Goal: Navigation & Orientation: Find specific page/section

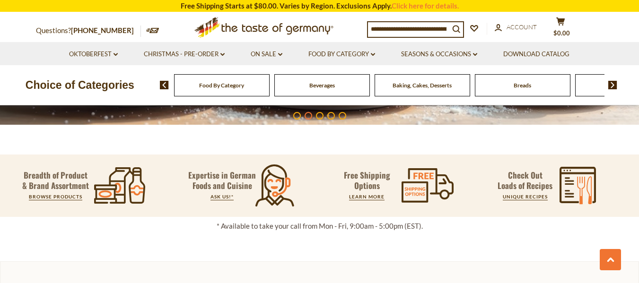
scroll to position [268, 0]
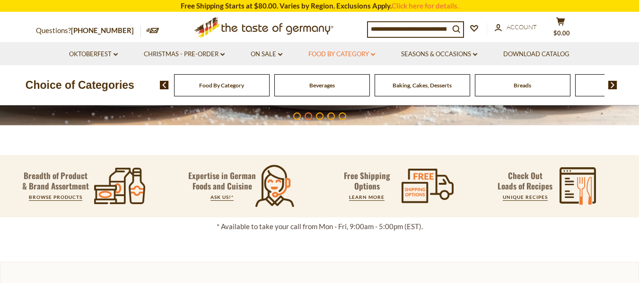
click at [335, 51] on link "Food By Category dropdown_arrow" at bounding box center [341, 54] width 67 height 10
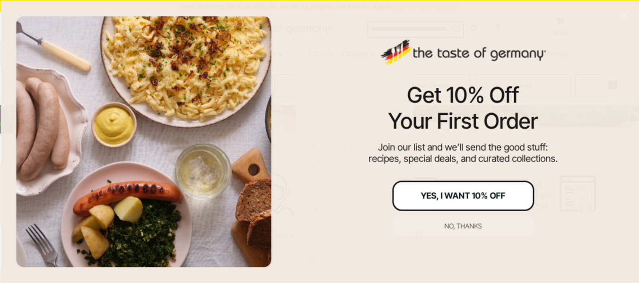
scroll to position [276, 0]
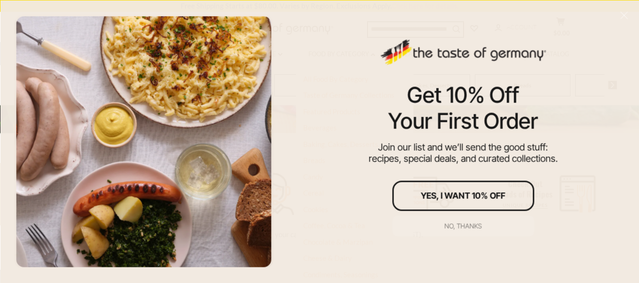
click at [466, 223] on div "No, thanks" at bounding box center [463, 226] width 37 height 7
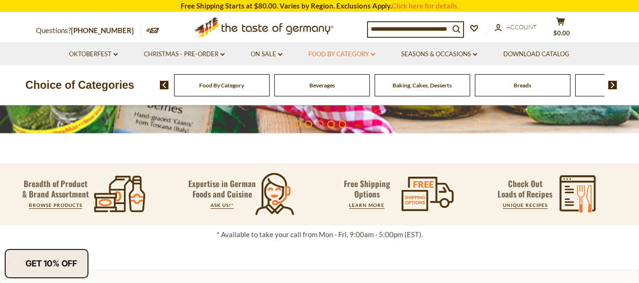
click at [344, 51] on link "Food By Category dropdown_arrow" at bounding box center [341, 54] width 67 height 10
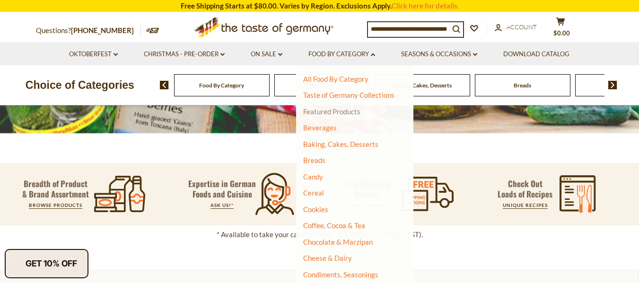
click at [345, 110] on link "Featured Products" at bounding box center [331, 111] width 57 height 9
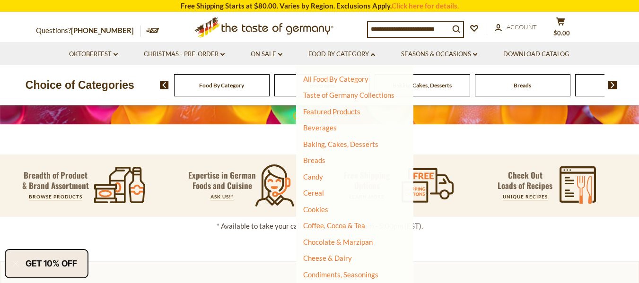
scroll to position [268, 0]
